Goal: Information Seeking & Learning: Learn about a topic

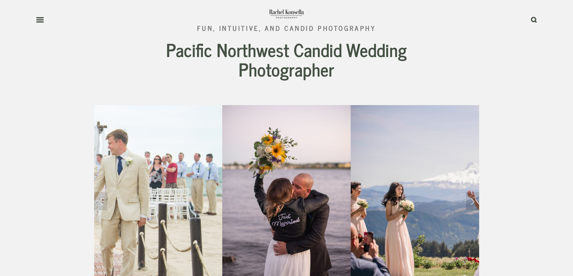
click at [39, 20] on use at bounding box center [39, 20] width 7 height 4
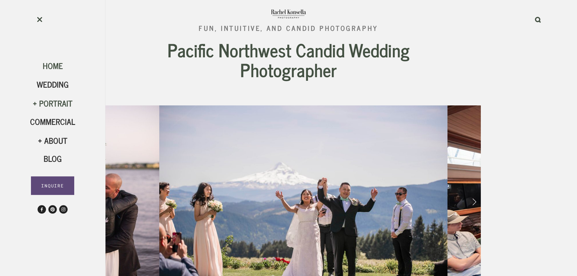
click at [55, 103] on div "Portrait" at bounding box center [52, 103] width 45 height 10
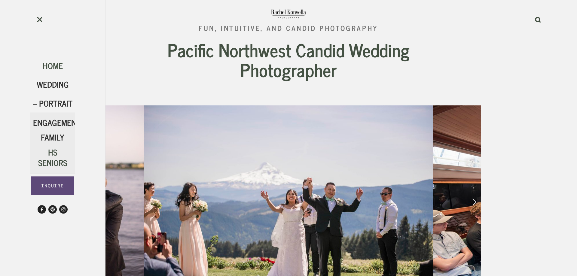
click at [53, 155] on span "HS Seniors" at bounding box center [52, 157] width 29 height 24
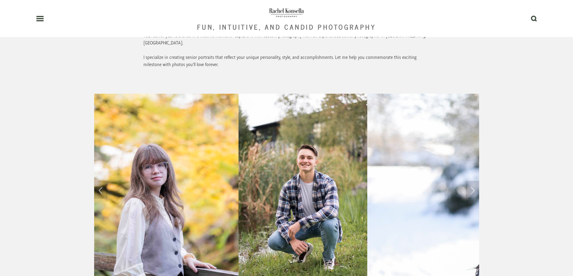
scroll to position [481, 0]
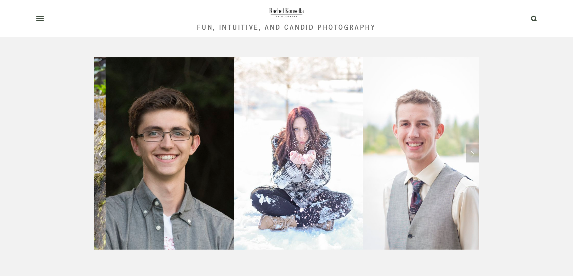
click at [475, 145] on link "Next Slide" at bounding box center [472, 154] width 13 height 18
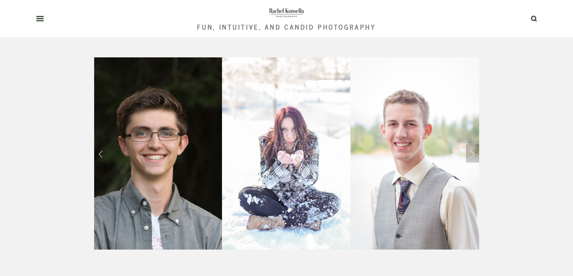
click at [474, 145] on link "Next Slide" at bounding box center [472, 154] width 13 height 18
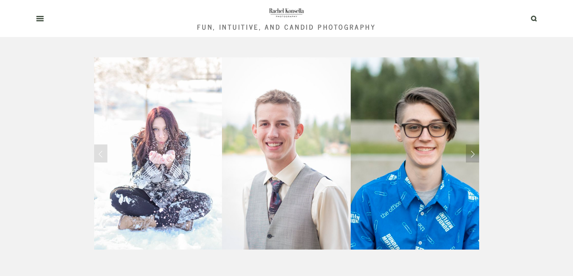
click at [474, 145] on link "Next Slide" at bounding box center [472, 154] width 13 height 18
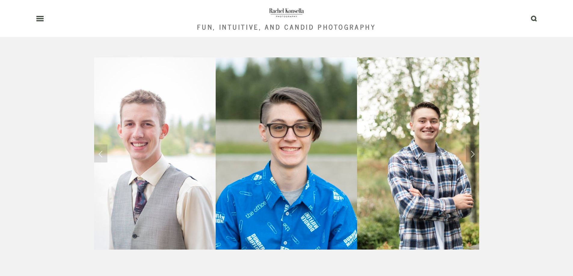
click at [474, 145] on link "Next Slide" at bounding box center [472, 154] width 13 height 18
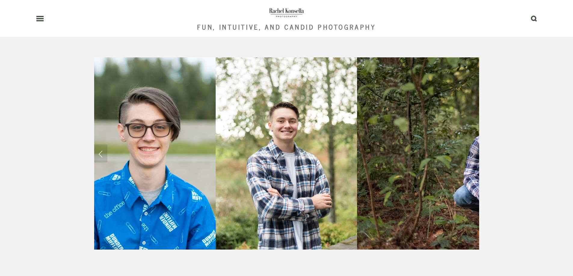
click at [474, 145] on link "Next Slide" at bounding box center [472, 154] width 13 height 18
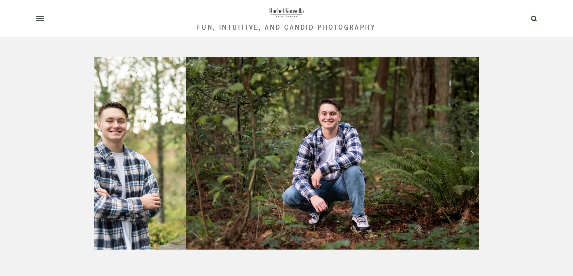
click at [474, 145] on link "Next Slide" at bounding box center [472, 154] width 13 height 18
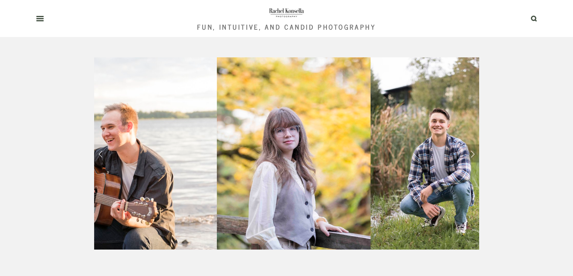
click at [470, 145] on link "Next Slide" at bounding box center [472, 154] width 13 height 18
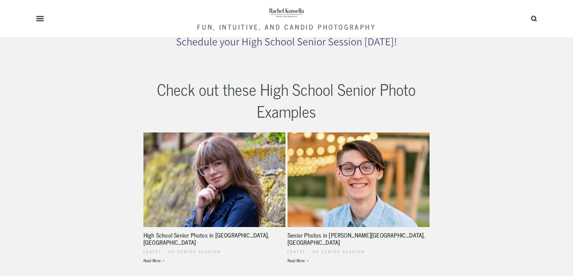
scroll to position [1443, 0]
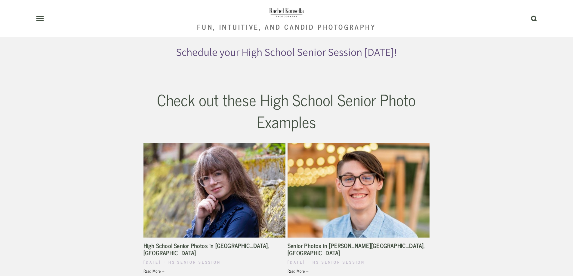
click at [239, 145] on img at bounding box center [214, 190] width 142 height 106
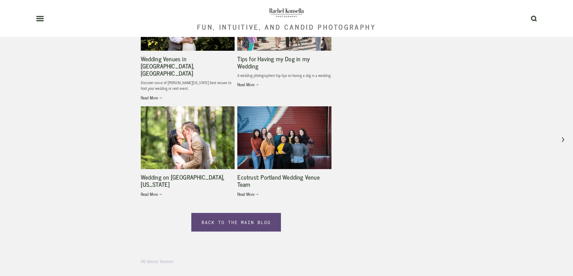
scroll to position [3877, 0]
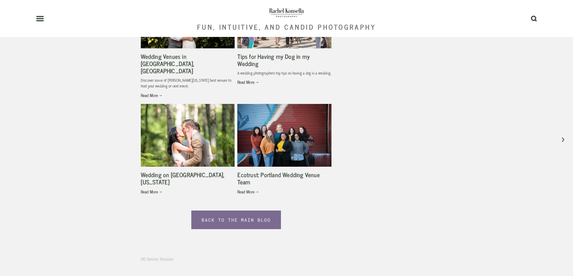
click at [248, 211] on link "Back to the Main Blog" at bounding box center [236, 220] width 90 height 19
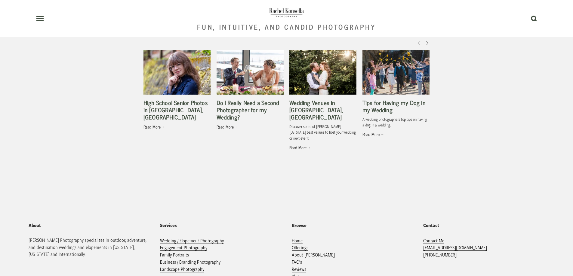
scroll to position [1022, 0]
